Goal: Information Seeking & Learning: Learn about a topic

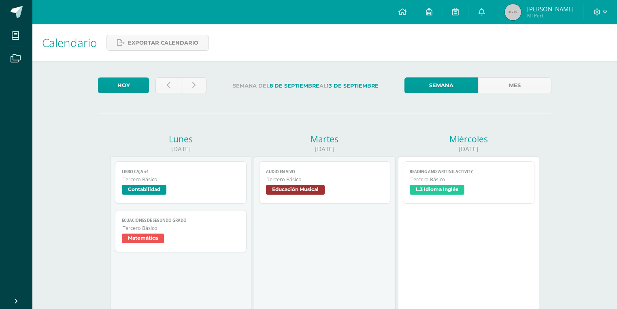
scroll to position [97, 0]
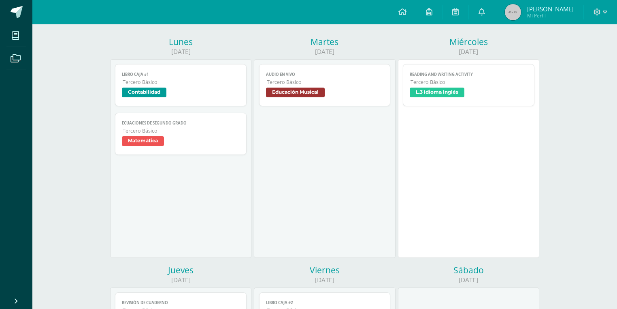
click at [313, 88] on span "Educación Musical" at bounding box center [295, 92] width 59 height 10
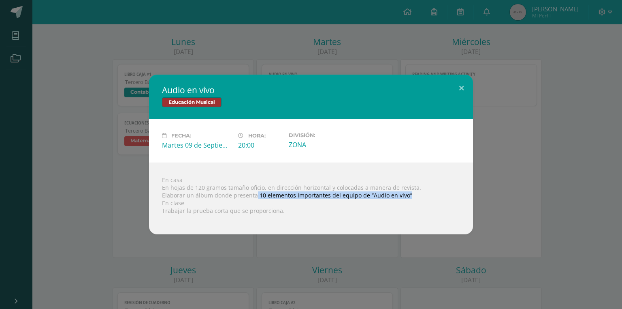
drag, startPoint x: 254, startPoint y: 194, endPoint x: 405, endPoint y: 198, distance: 150.7
click at [405, 198] on div "En casa En hojas de 120 gramos tamaño oficio, en dirección horizontal y colocad…" at bounding box center [311, 198] width 324 height 72
copy div "10 elementos importantes del equipo de “Audio en vivo”"
click at [5, 155] on div "Audio en vivo Educación Musical Fecha: Martes 09 de Septiembre Hora: 20:00 Divi…" at bounding box center [311, 154] width 622 height 309
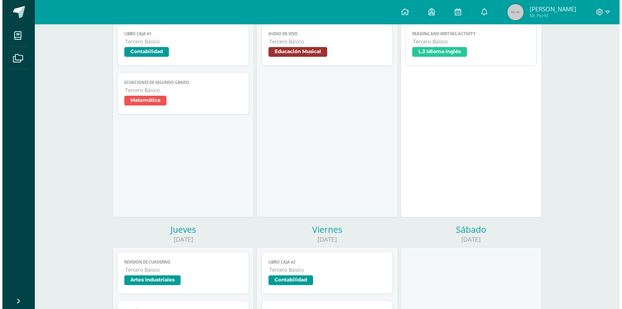
scroll to position [65, 0]
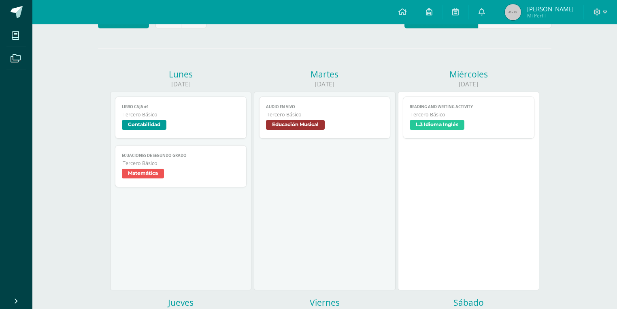
click at [321, 125] on span "Educación Musical" at bounding box center [295, 125] width 59 height 10
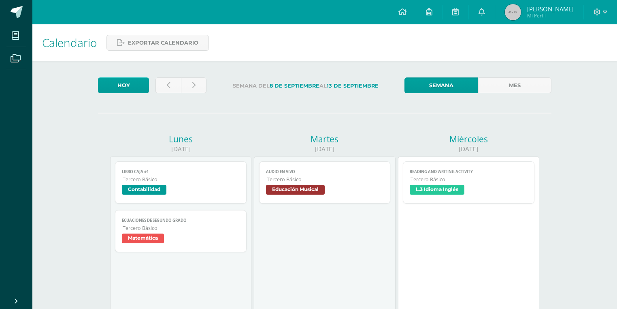
scroll to position [65, 0]
